Goal: Task Accomplishment & Management: Manage account settings

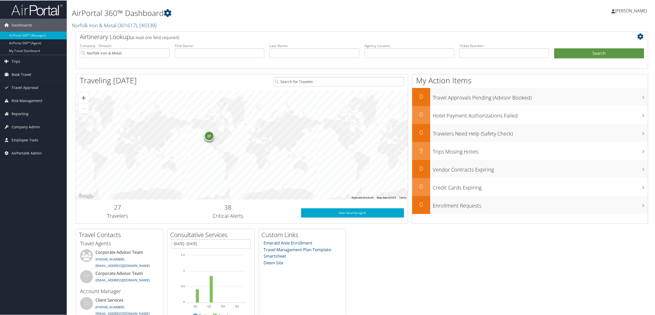
click at [98, 29] on div "AirPortal 360™ Dashboard Norfolk Iron & Metal ( 301617 ) , [ 40339 ] Norfolk Ir…" at bounding box center [265, 17] width 387 height 28
click at [98, 27] on link "Norfolk Iron & Metal ( 301617 ) , [ 40339 ]" at bounding box center [114, 24] width 85 height 7
click at [100, 34] on input "search" at bounding box center [106, 35] width 68 height 10
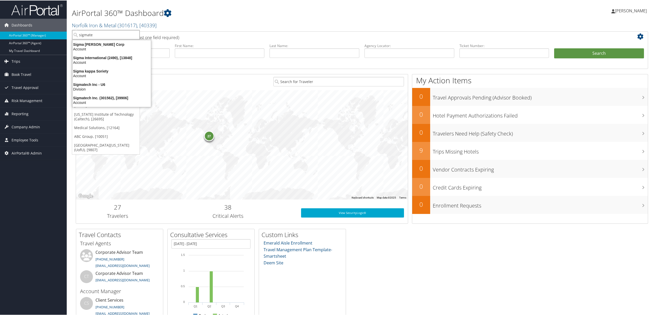
type input "sigmatec"
click at [91, 57] on div "Sigmatech Inc. (301562), [39906]" at bounding box center [109, 57] width 80 height 5
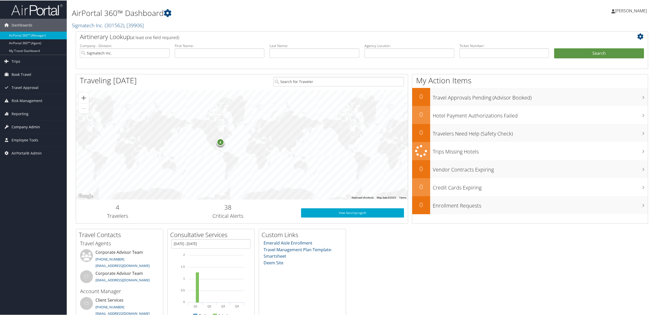
click at [27, 124] on span "Company Admin" at bounding box center [26, 126] width 29 height 13
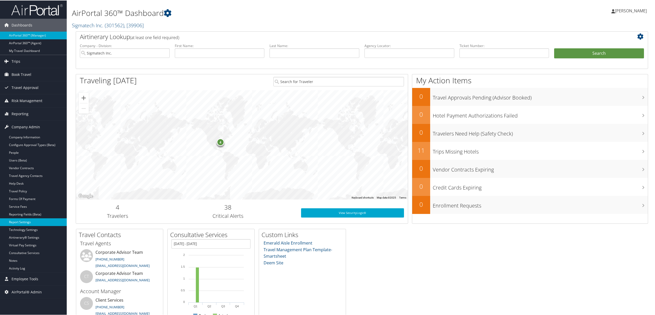
click at [29, 219] on link "Report Settings" at bounding box center [33, 222] width 67 height 8
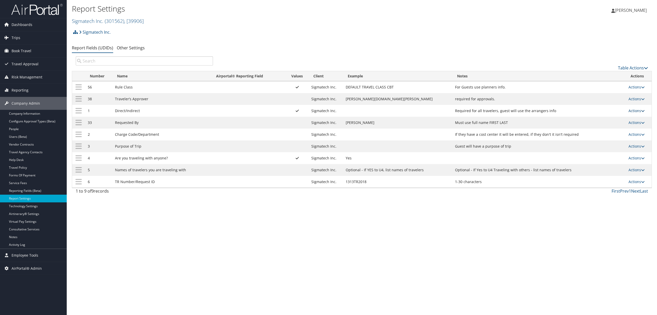
click at [631, 111] on link "Actions" at bounding box center [637, 110] width 16 height 5
drag, startPoint x: 618, startPoint y: 119, endPoint x: 613, endPoint y: 130, distance: 12.8
click at [613, 130] on ul "Update Report Field Values Upload Report Field Values Edit Delete" at bounding box center [617, 131] width 57 height 35
click at [636, 111] on link "Actions" at bounding box center [637, 110] width 16 height 5
click at [613, 133] on link "Edit" at bounding box center [616, 136] width 55 height 9
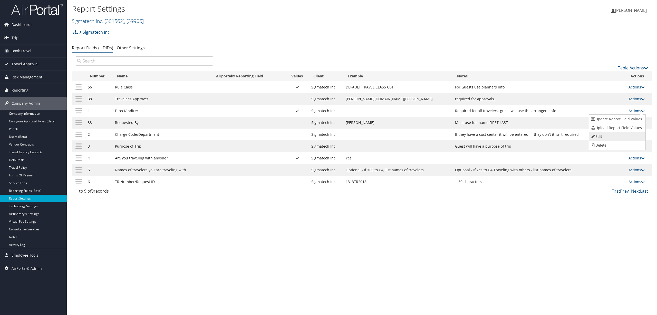
select select "both"
select select "profiled"
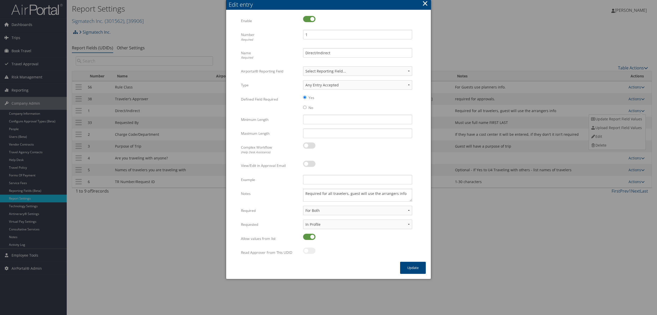
click at [424, 5] on button "×" at bounding box center [425, 3] width 6 height 10
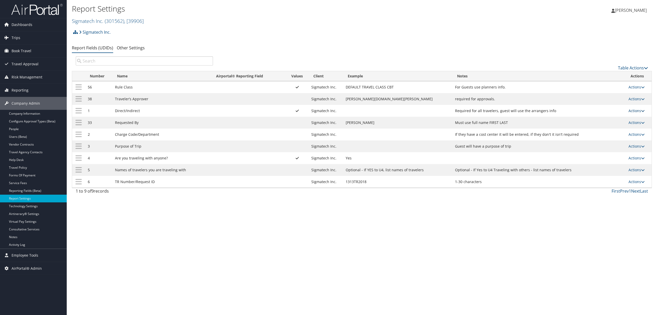
click at [633, 111] on link "Actions" at bounding box center [637, 110] width 16 height 5
click at [621, 120] on link "Update Report Field Values" at bounding box center [616, 119] width 55 height 9
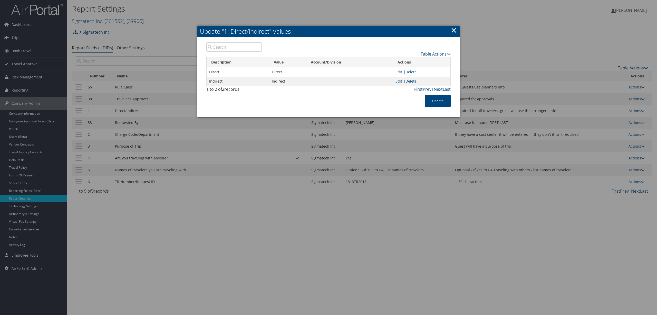
click at [452, 30] on link "×" at bounding box center [454, 30] width 6 height 10
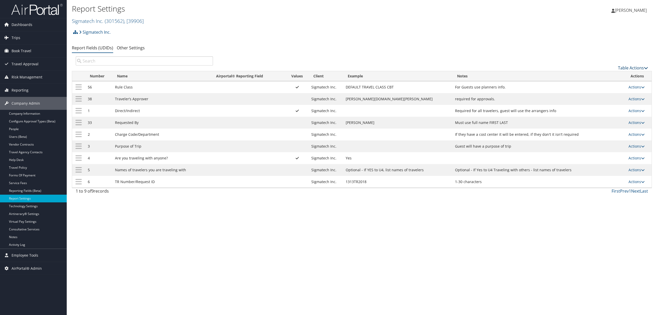
click at [635, 67] on link "Table Actions" at bounding box center [633, 68] width 30 height 6
click at [595, 59] on div at bounding box center [328, 157] width 657 height 315
